Goal: Information Seeking & Learning: Learn about a topic

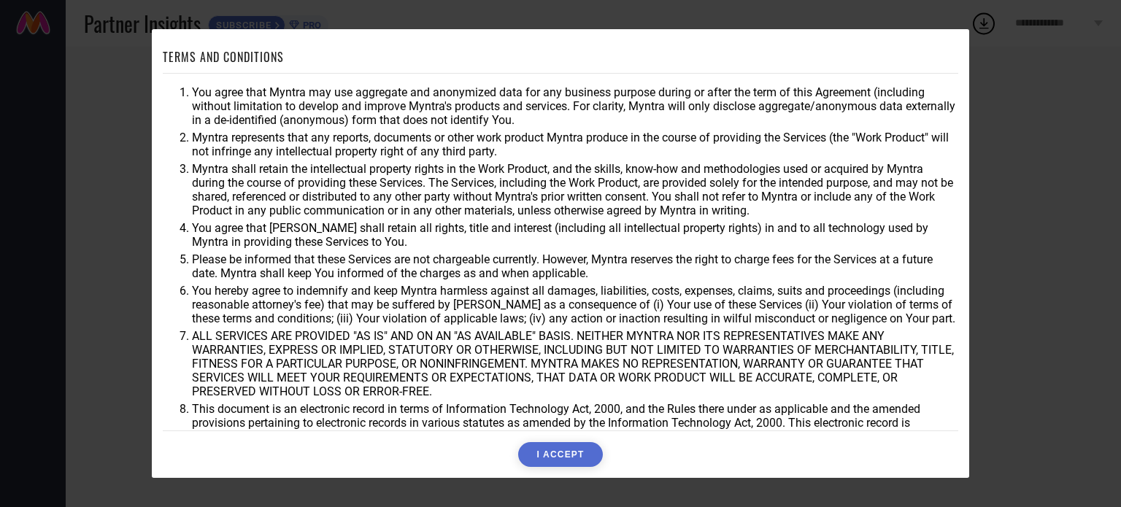
click at [559, 454] on button "I ACCEPT" at bounding box center [560, 454] width 84 height 25
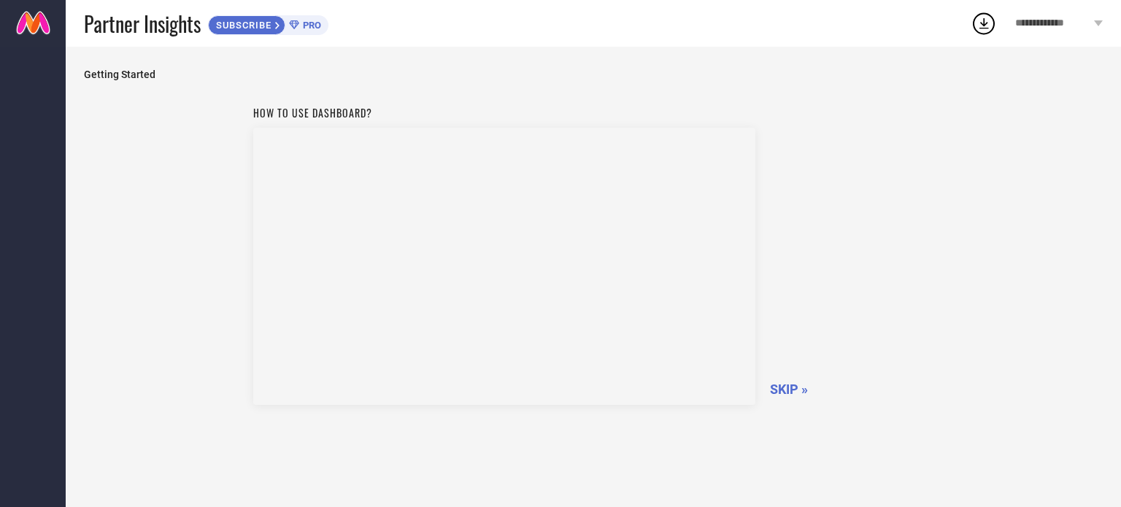
click at [775, 388] on span "SKIP »" at bounding box center [789, 389] width 38 height 15
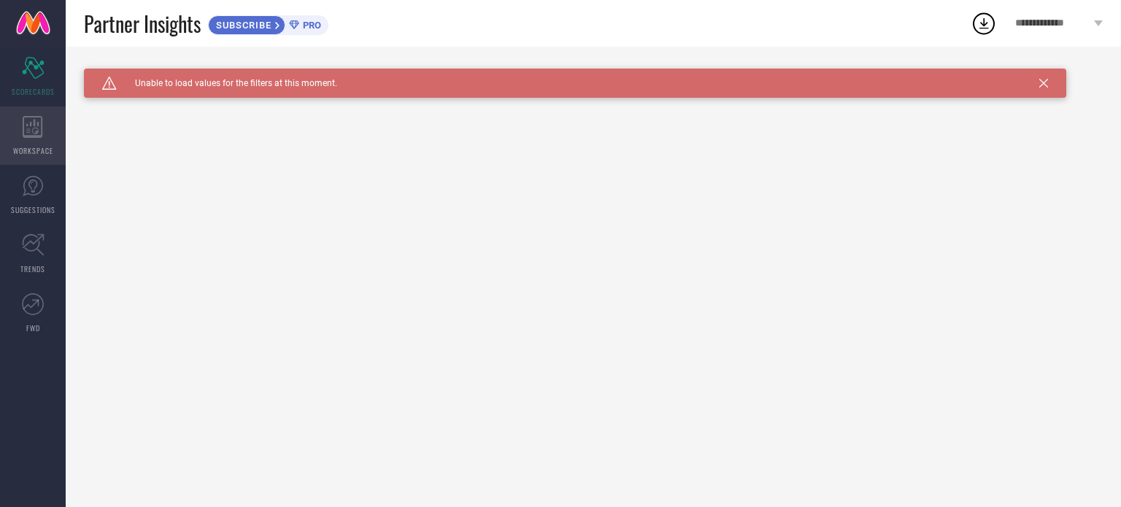
click at [47, 147] on span "WORKSPACE" at bounding box center [33, 150] width 40 height 11
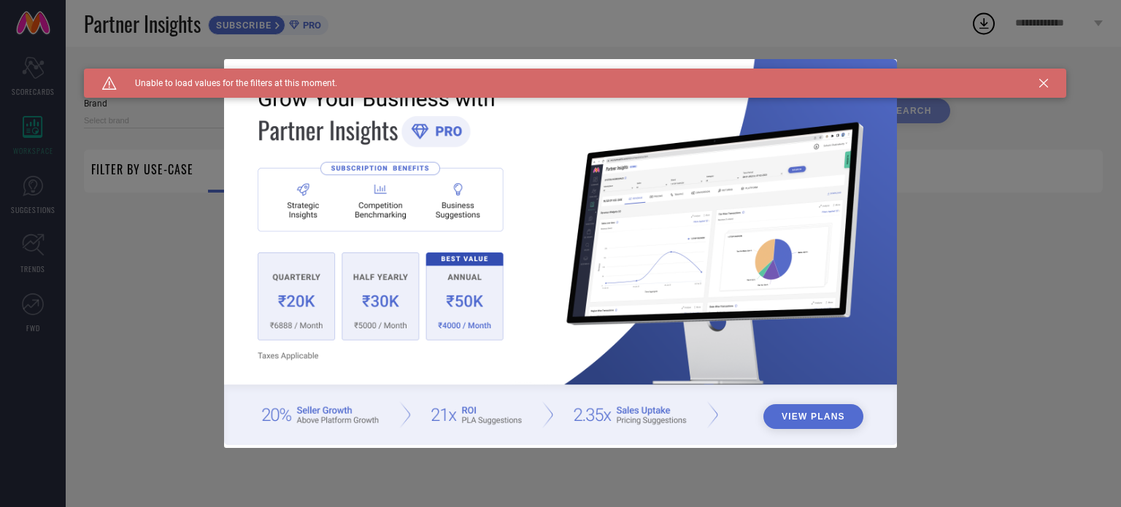
type input "1 STOP FASHION"
type input "All"
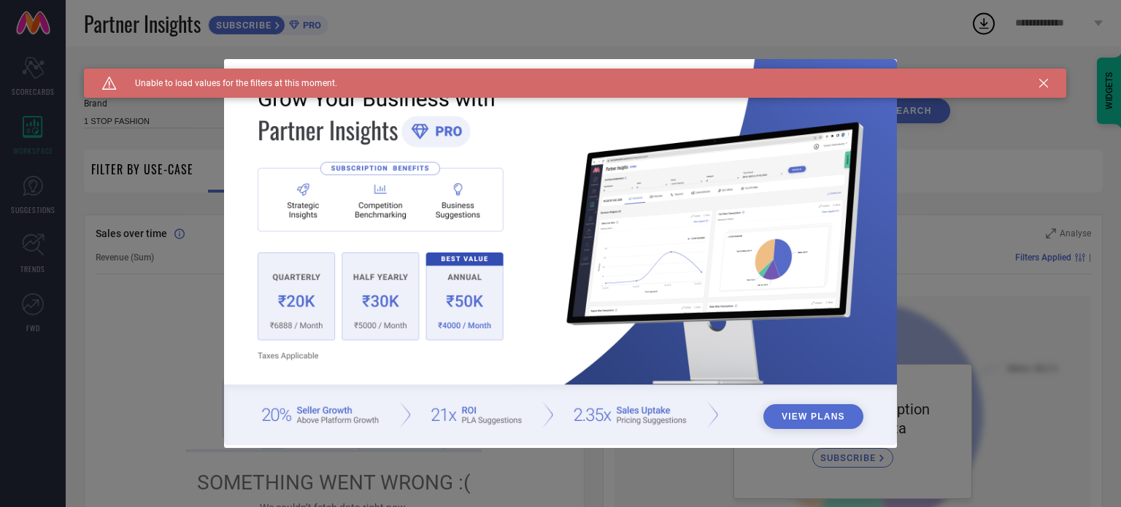
click at [1080, 263] on div "View Plans" at bounding box center [560, 253] width 1121 height 507
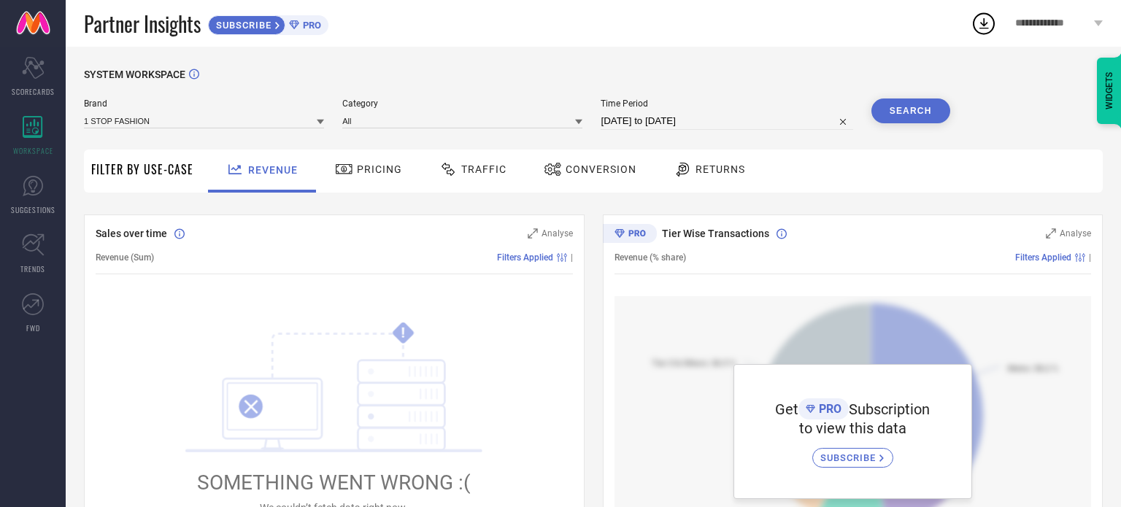
click at [378, 174] on span "Pricing" at bounding box center [379, 170] width 45 height 12
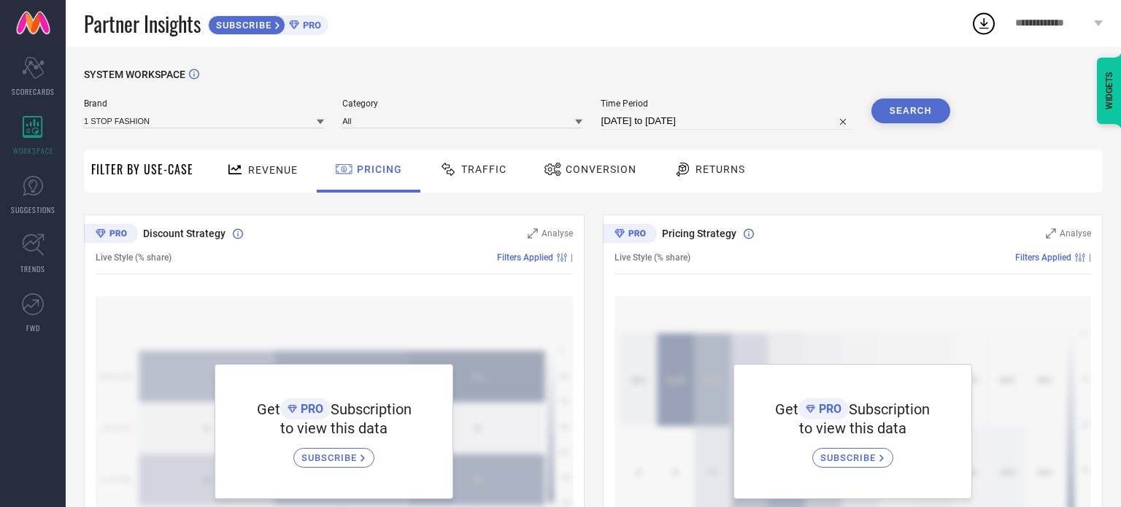
drag, startPoint x: 1121, startPoint y: 126, endPoint x: 1121, endPoint y: 180, distance: 54.8
click at [494, 162] on div "Traffic" at bounding box center [473, 169] width 74 height 25
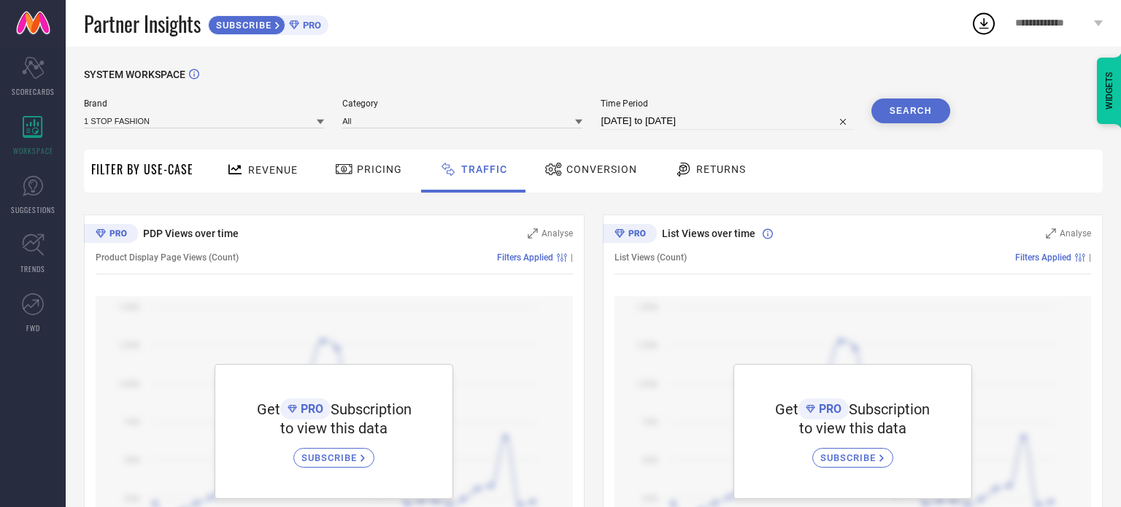
click at [570, 170] on span "Conversion" at bounding box center [602, 170] width 71 height 12
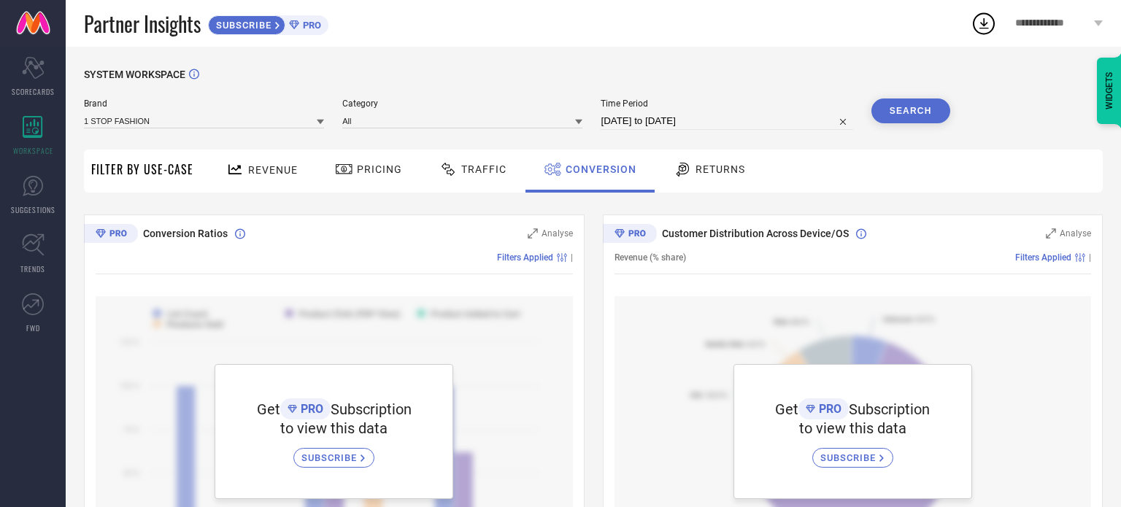
click at [686, 169] on icon at bounding box center [683, 170] width 18 height 18
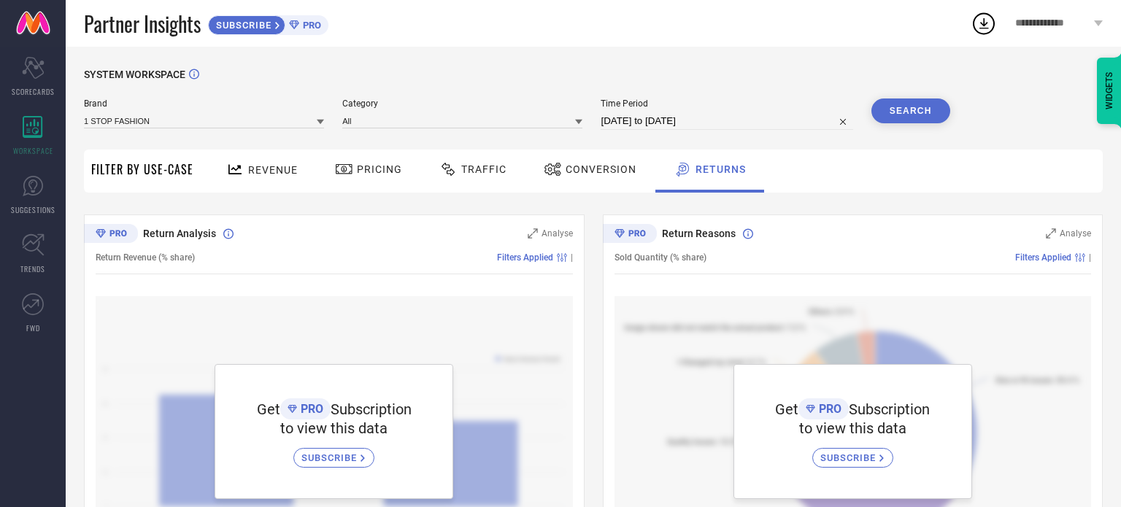
click at [132, 172] on span "Filter By Use-Case" at bounding box center [142, 170] width 102 height 18
click at [284, 166] on span "Revenue" at bounding box center [273, 170] width 50 height 12
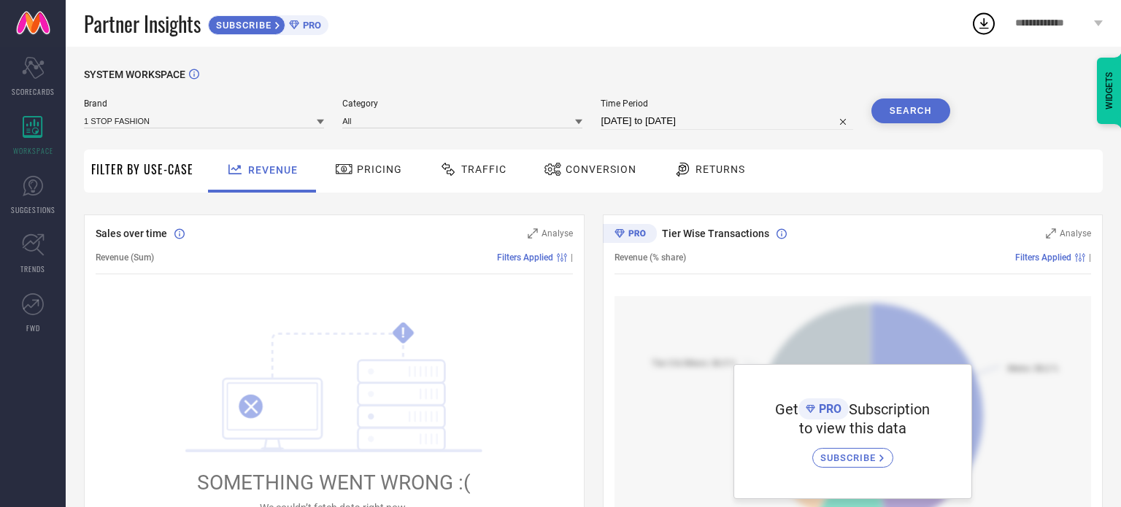
click at [303, 22] on span "PRO" at bounding box center [310, 25] width 22 height 11
click at [26, 208] on span "SUGGESTIONS" at bounding box center [33, 209] width 45 height 11
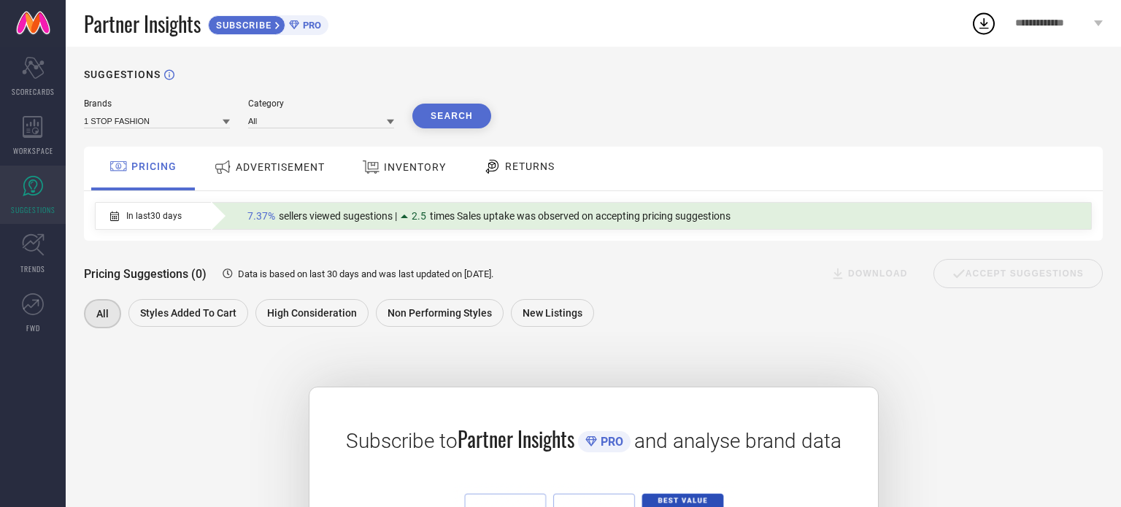
drag, startPoint x: 260, startPoint y: 145, endPoint x: 261, endPoint y: 164, distance: 19.0
click at [260, 145] on div "Brands 1 STOP FASHION Category All Search PRICING ADVERTISEMENT INVENTORY RETUR…" at bounding box center [593, 398] width 1019 height 598
click at [261, 164] on span "ADVERTISEMENT" at bounding box center [280, 167] width 89 height 12
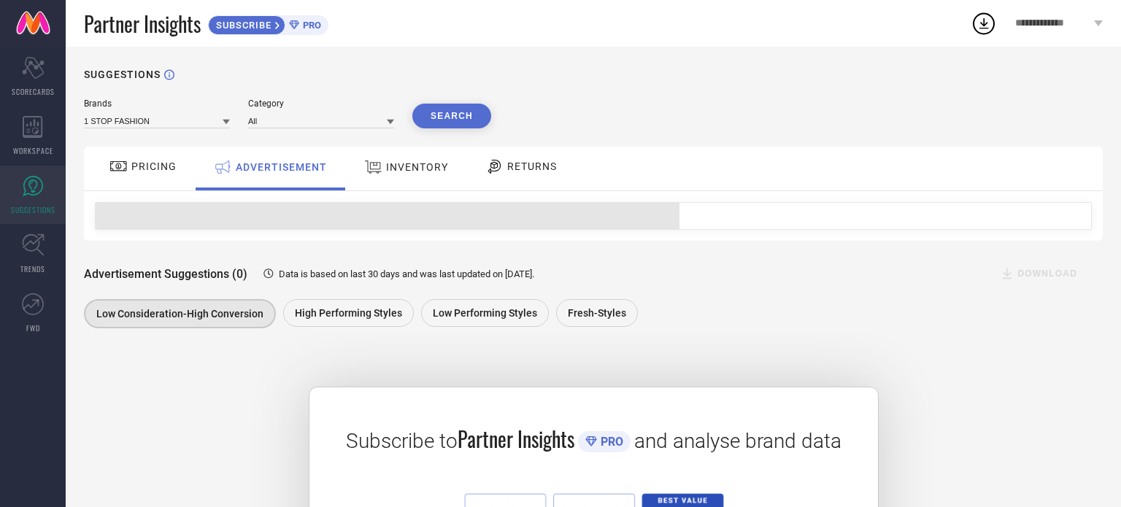
click at [452, 187] on div "INVENTORY" at bounding box center [406, 169] width 120 height 44
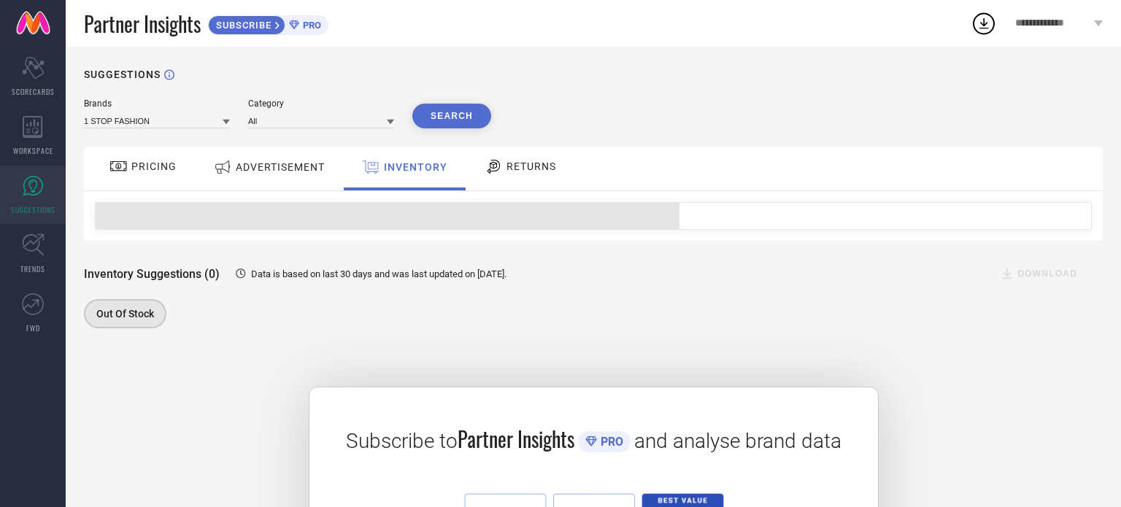
click at [523, 182] on div "RETURNS" at bounding box center [521, 169] width 108 height 44
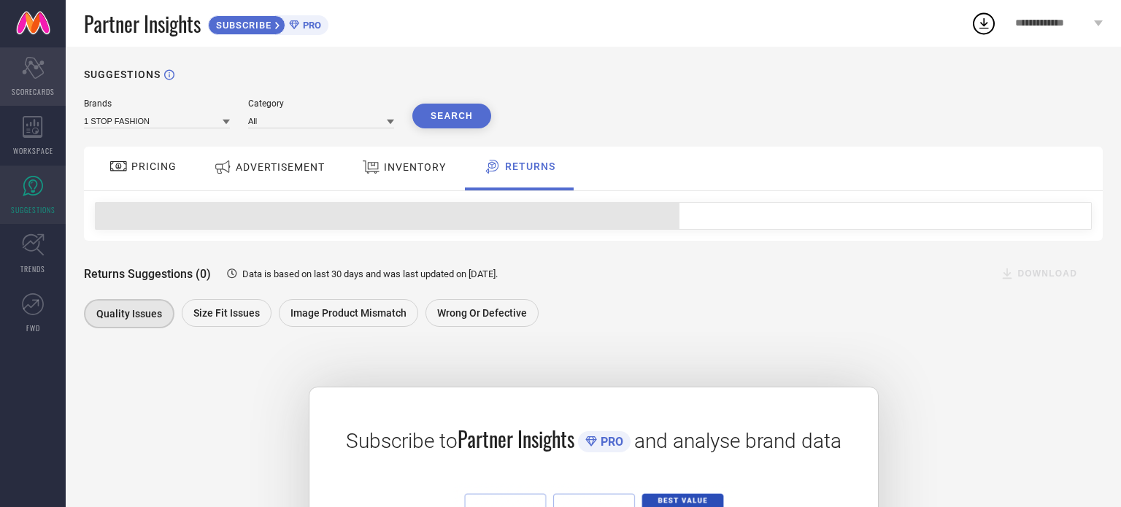
click at [42, 76] on icon "Scorecard" at bounding box center [33, 68] width 23 height 22
